Goal: Complete application form

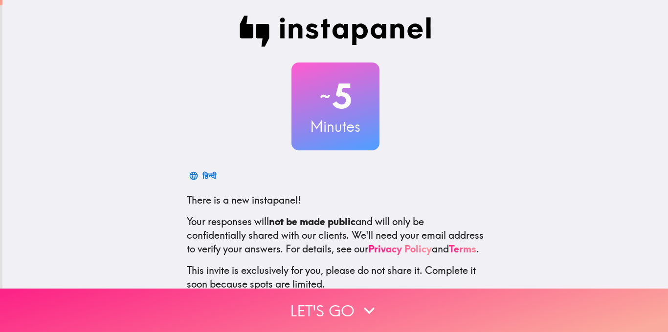
click at [374, 309] on icon "button" at bounding box center [369, 311] width 22 height 22
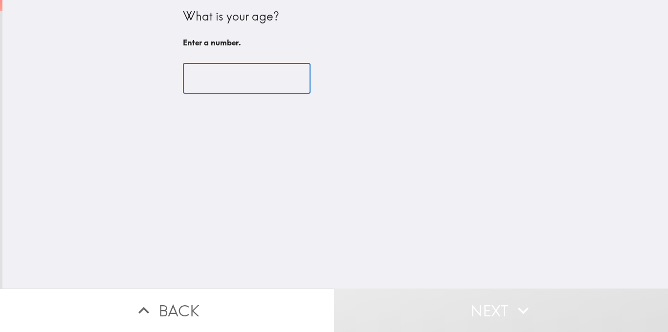
click at [235, 73] on input "number" at bounding box center [247, 79] width 128 height 30
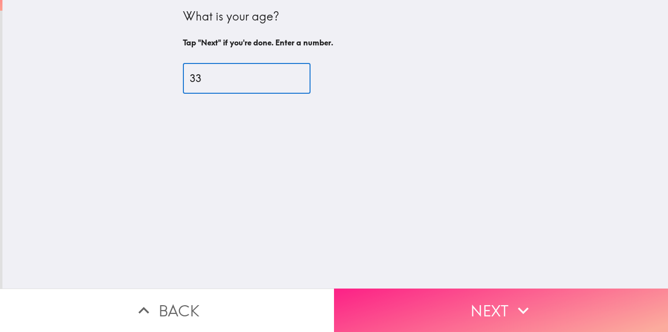
type input "33"
click at [507, 312] on button "Next" at bounding box center [501, 311] width 334 height 44
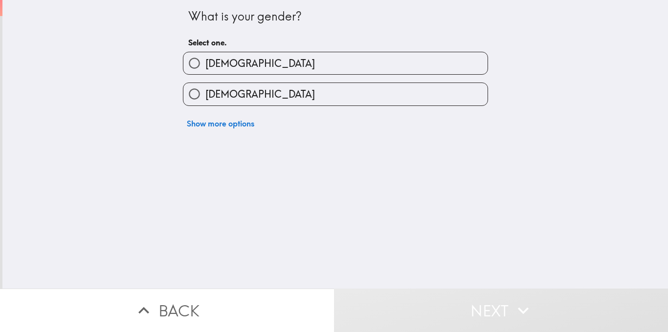
click at [244, 66] on label "[DEMOGRAPHIC_DATA]" at bounding box center [335, 63] width 304 height 22
click at [205, 66] on input "[DEMOGRAPHIC_DATA]" at bounding box center [194, 63] width 22 height 22
radio input "true"
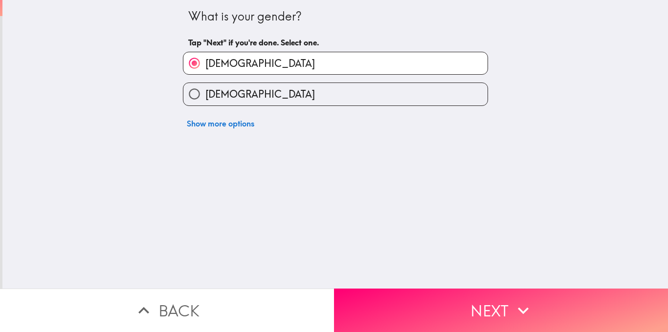
click at [490, 310] on button "Next" at bounding box center [501, 311] width 334 height 44
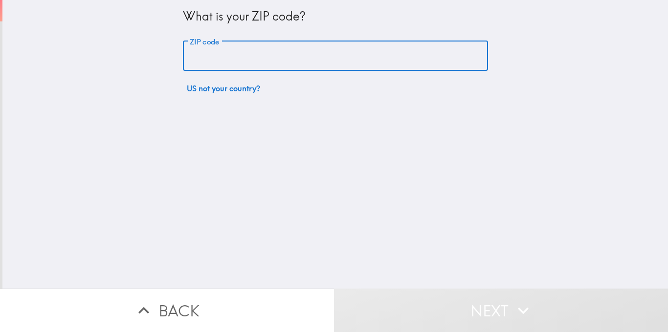
click at [246, 65] on input "ZIP code" at bounding box center [335, 56] width 305 height 30
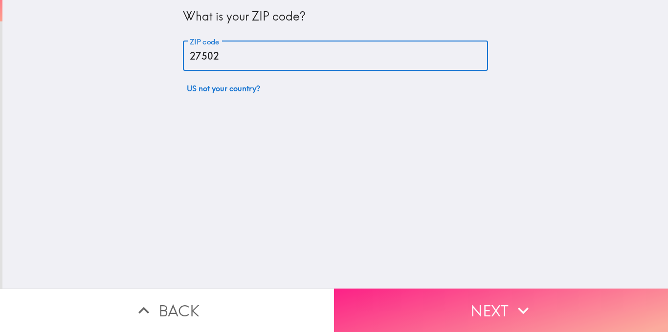
type input "27502"
click at [589, 306] on button "Next" at bounding box center [501, 311] width 334 height 44
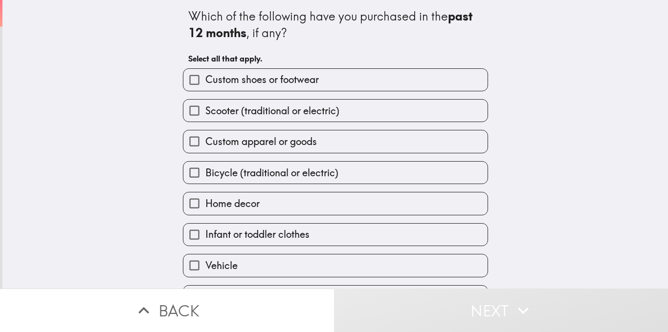
scroll to position [20, 0]
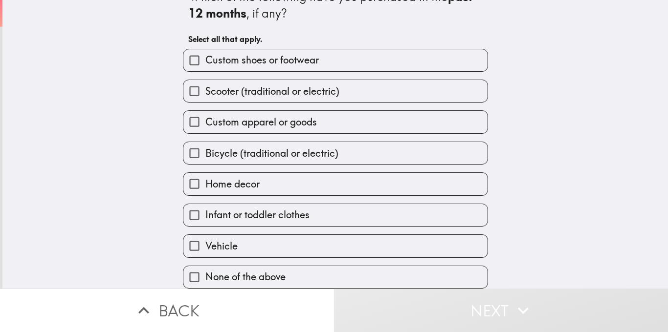
click at [254, 281] on span "None of the above" at bounding box center [245, 277] width 80 height 14
click at [205, 281] on input "None of the above" at bounding box center [194, 277] width 22 height 22
checkbox input "true"
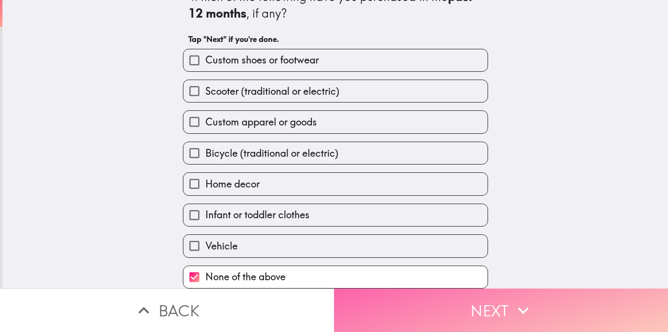
click at [502, 303] on button "Next" at bounding box center [501, 311] width 334 height 44
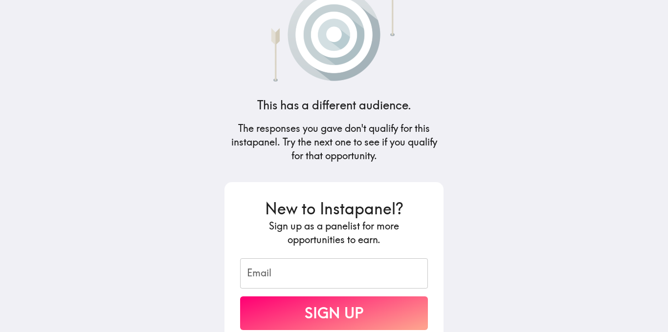
scroll to position [88, 0]
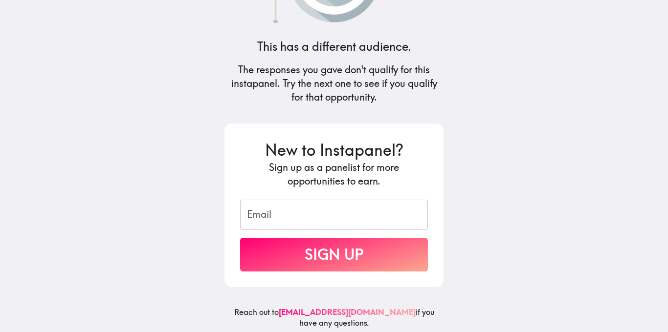
click at [332, 233] on form "New to Instapanel? Sign up as a panelist for more opportunities to earn. Email …" at bounding box center [334, 205] width 188 height 132
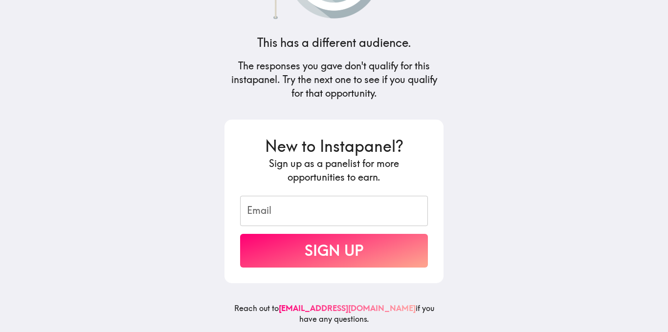
click at [321, 218] on input "Email" at bounding box center [334, 211] width 188 height 30
type input "[EMAIL_ADDRESS][DOMAIN_NAME]"
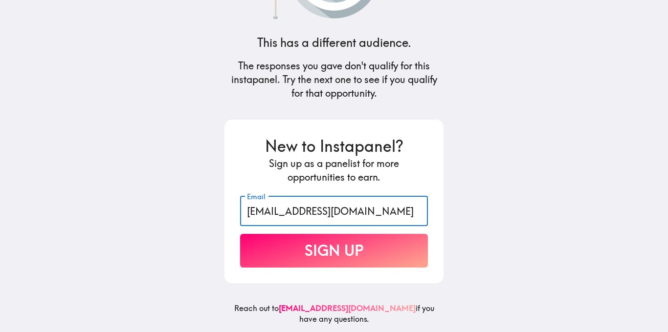
click at [375, 257] on button "Sign Up" at bounding box center [334, 251] width 188 height 34
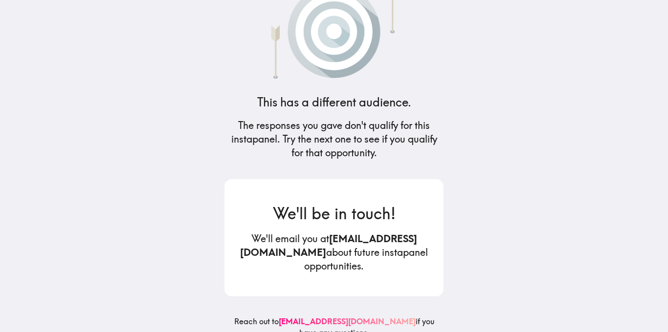
scroll to position [0, 0]
